Goal: Information Seeking & Learning: Get advice/opinions

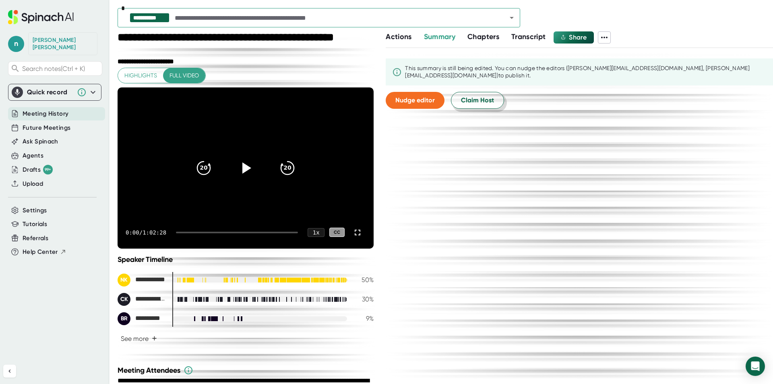
click at [475, 97] on span "Claim Host" at bounding box center [477, 100] width 33 height 10
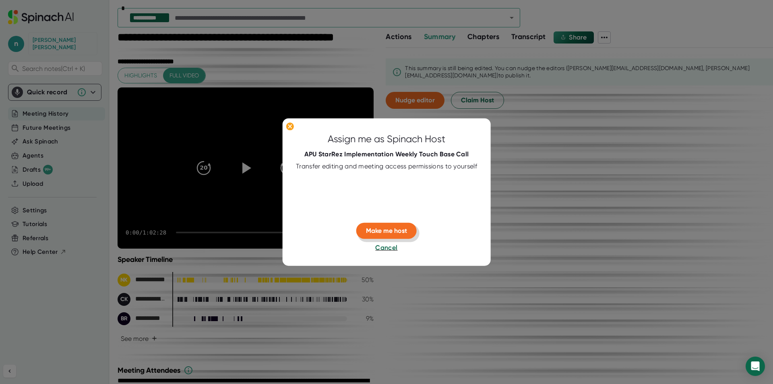
click at [383, 234] on span "Make me host" at bounding box center [386, 231] width 41 height 8
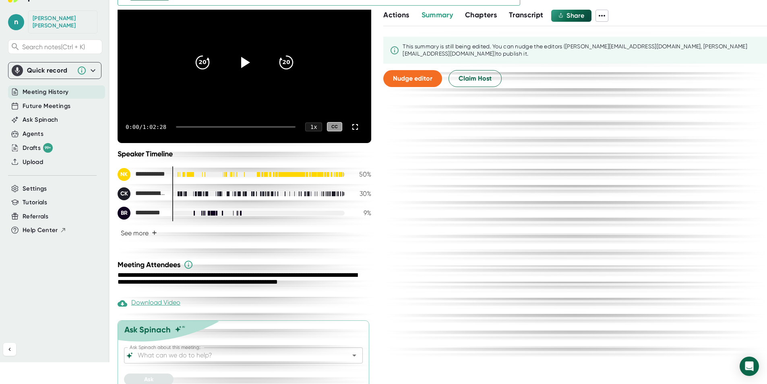
scroll to position [31, 0]
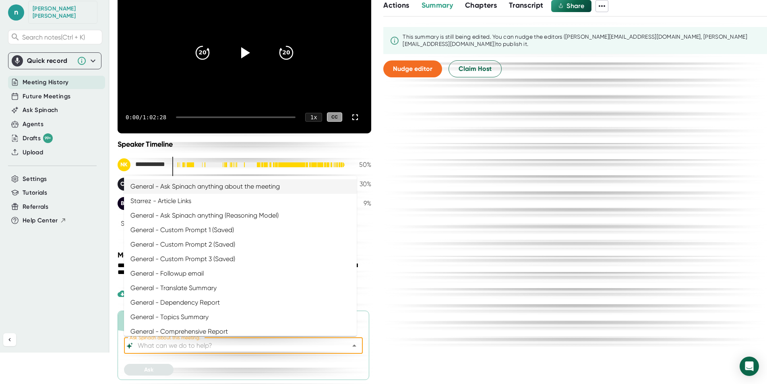
click at [188, 345] on input "Ask Spinach about this meeting:" at bounding box center [236, 345] width 201 height 11
click at [211, 187] on li "General - Ask Spinach anything about the meeting" at bounding box center [240, 186] width 233 height 14
type input "General - Ask Spinach anything about the meeting"
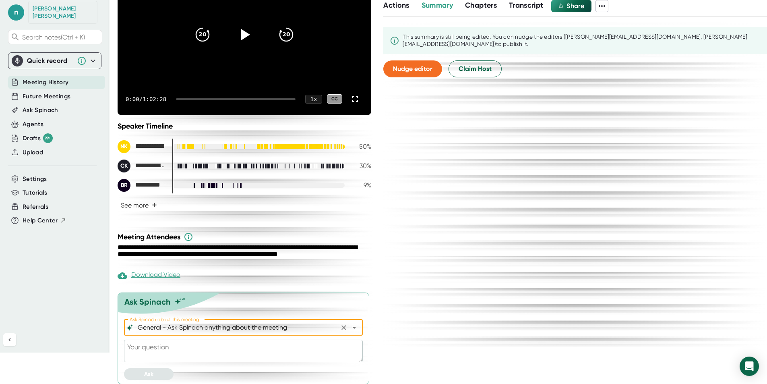
scroll to position [106, 0]
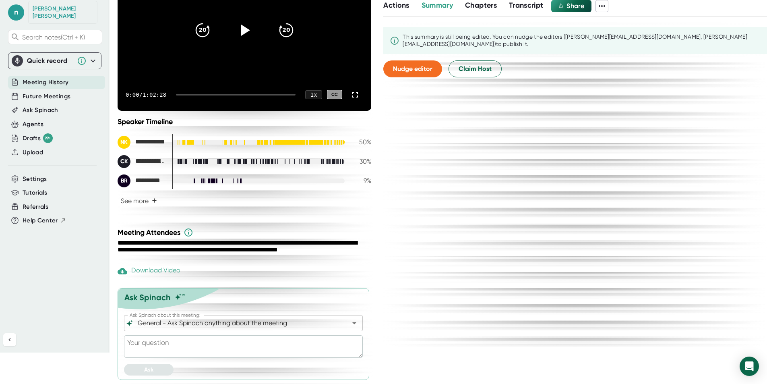
click at [154, 343] on textarea at bounding box center [243, 346] width 239 height 23
paste textarea "Acting as a StarRez Technical Project Manager, write an email from the perspect…"
type textarea "Acting as a StarRez Technical Project Manager, write an email from the perspect…"
type textarea "x"
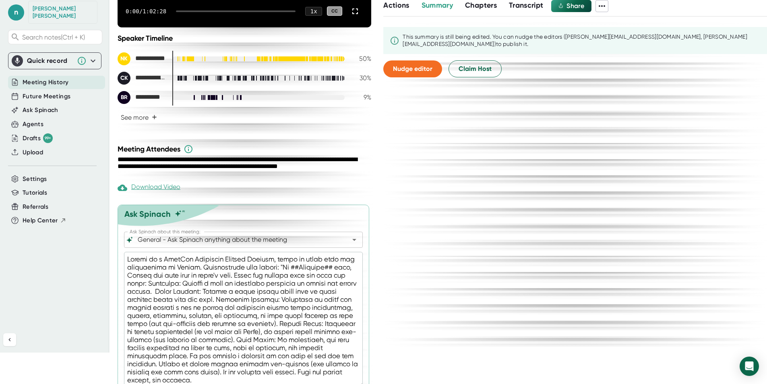
scroll to position [219, 0]
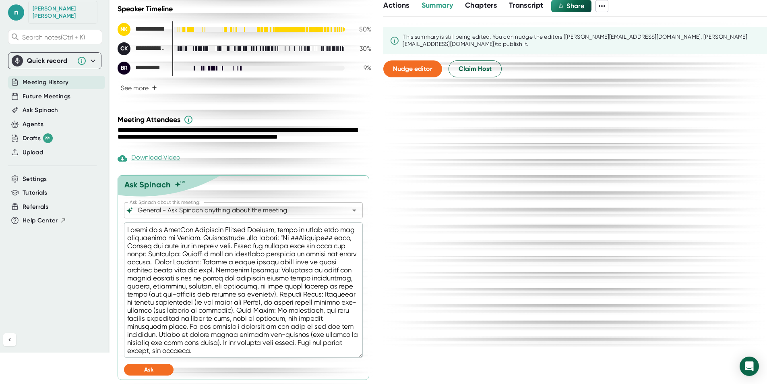
type textarea "Acting as a StarRez Technical Project Manager, write an email from the perspect…"
click at [147, 372] on span "Ask" at bounding box center [148, 369] width 9 height 7
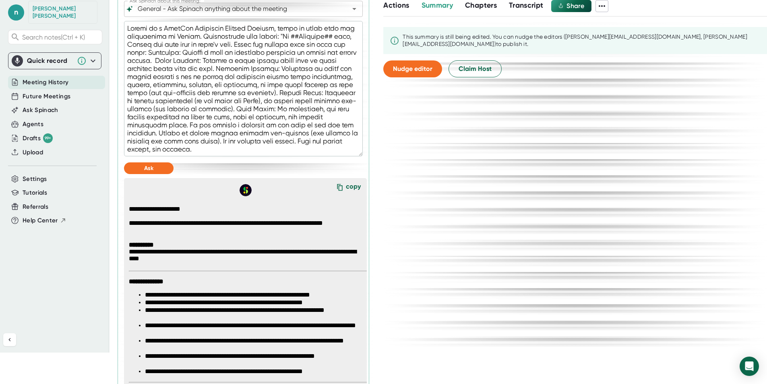
click at [346, 188] on div "copy" at bounding box center [353, 187] width 15 height 11
type textarea "x"
